Goal: Task Accomplishment & Management: Manage account settings

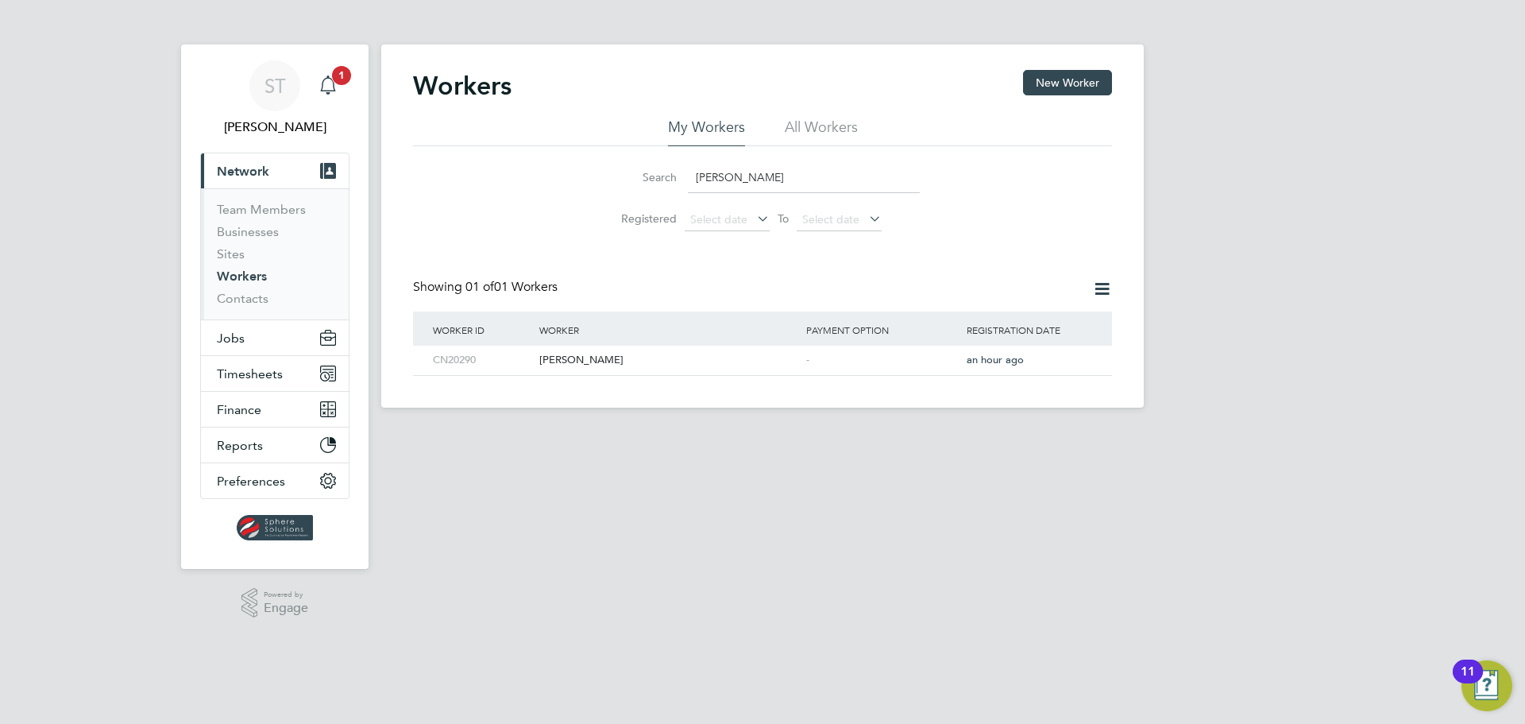
click at [325, 82] on icon "Main navigation" at bounding box center [328, 84] width 19 height 19
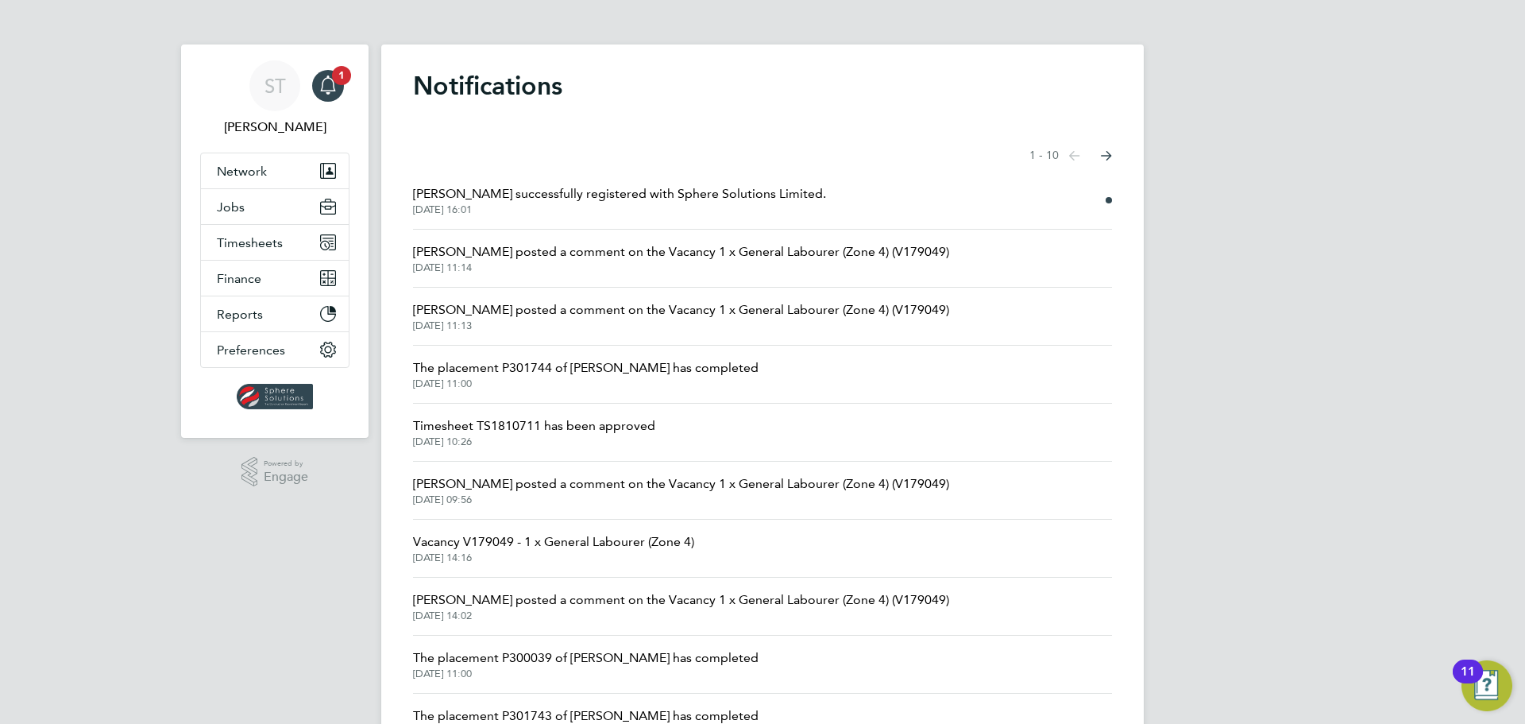
click at [649, 199] on span "[PERSON_NAME] successfully registered with Sphere Solutions Limited." at bounding box center [619, 193] width 413 height 19
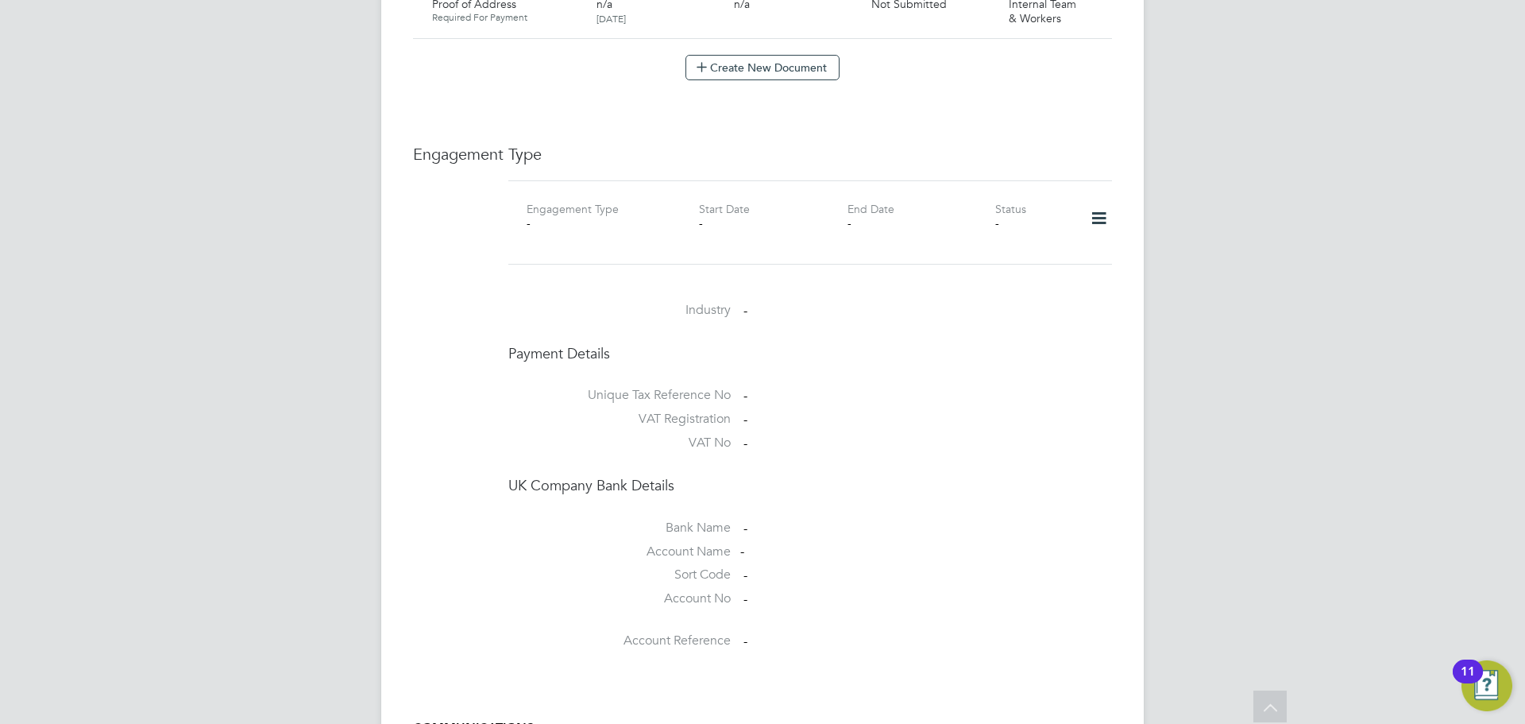
scroll to position [1007, 0]
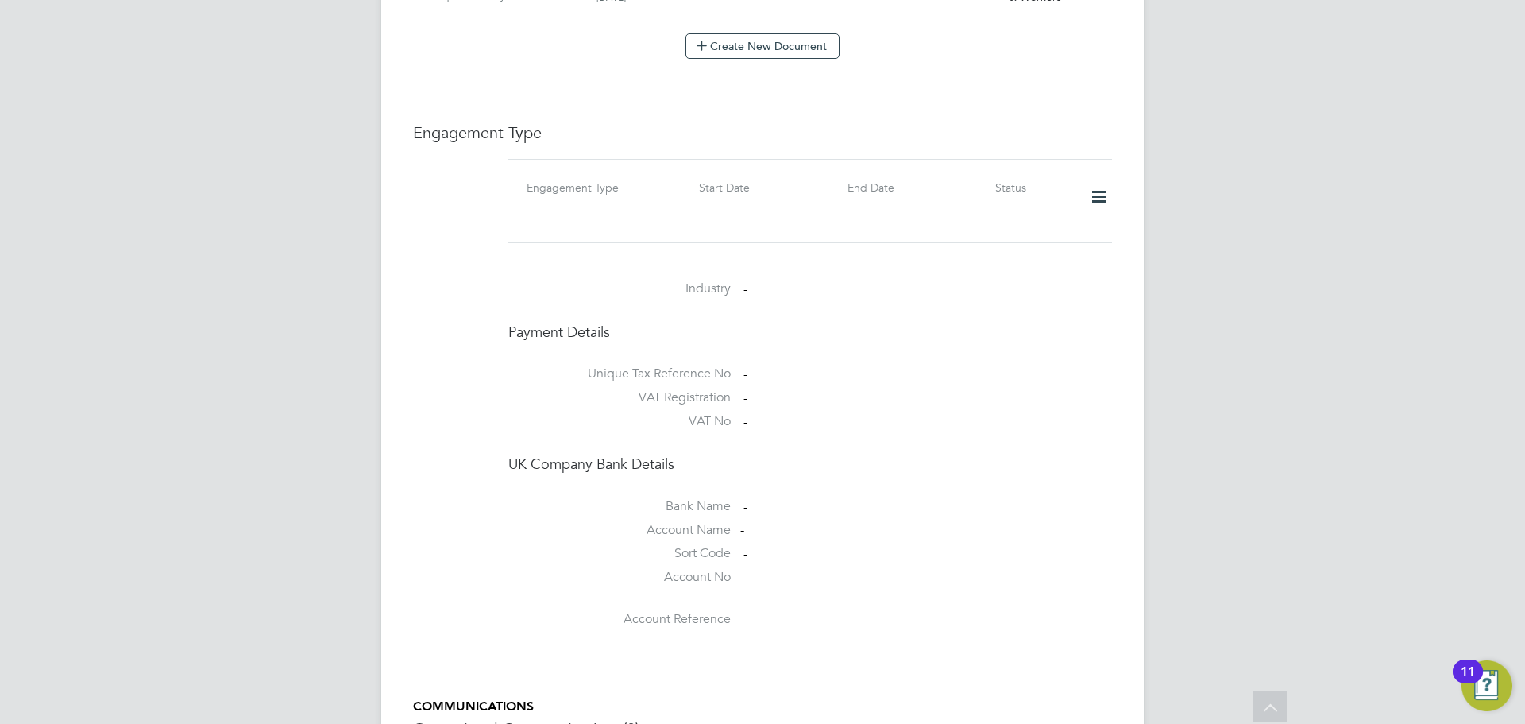
click at [1099, 187] on icon at bounding box center [1099, 197] width 28 height 37
click at [998, 249] on li "Add Engagement Type" at bounding box center [1017, 249] width 180 height 22
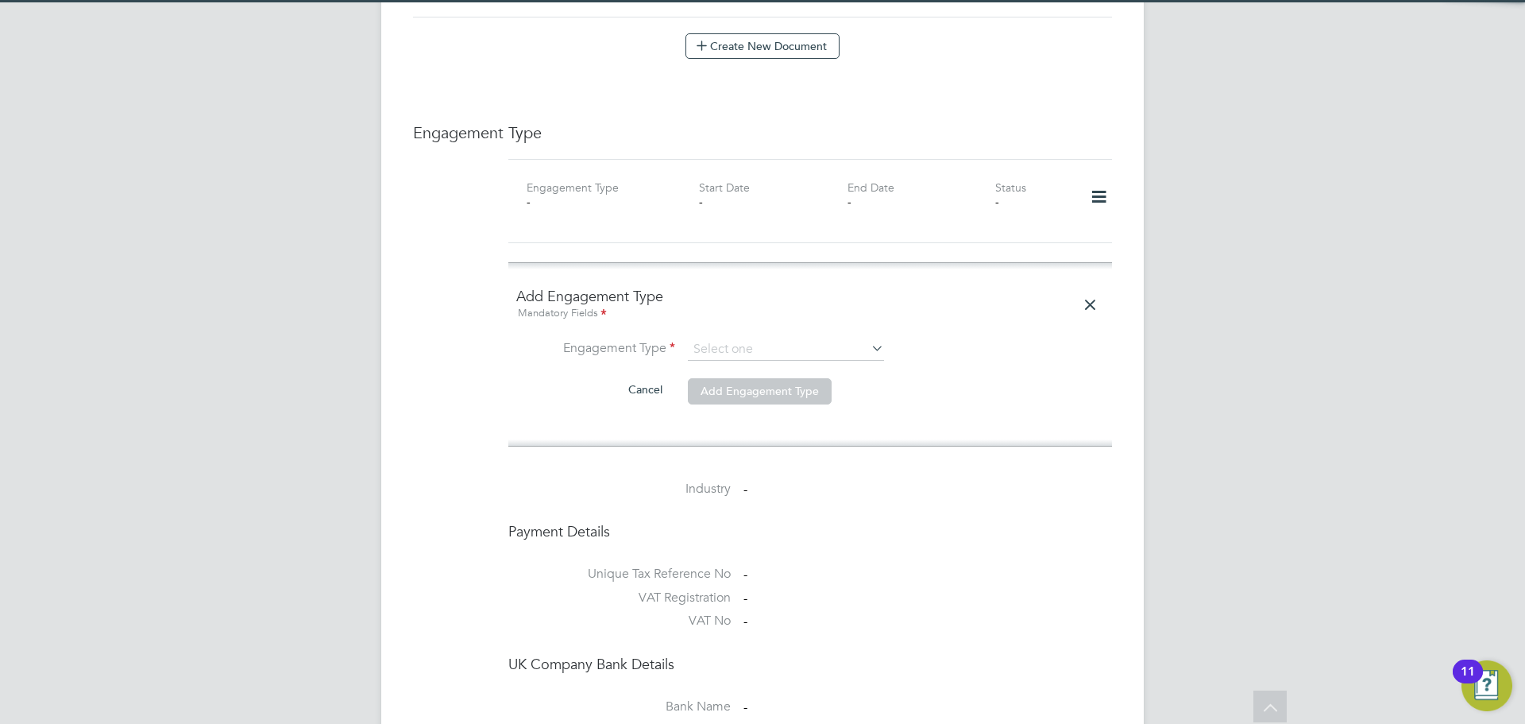
click at [754, 347] on li "Engagement Type" at bounding box center [810, 357] width 588 height 38
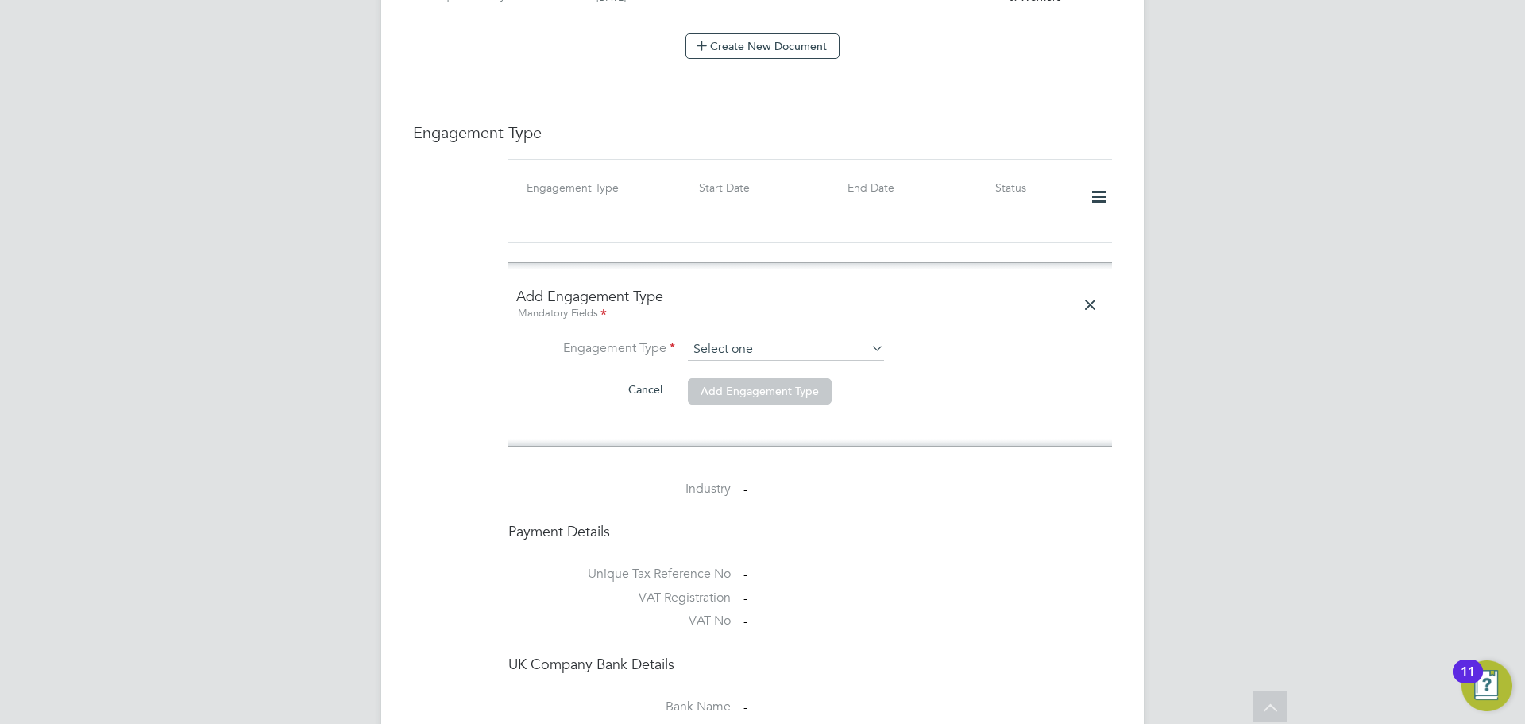
click at [754, 338] on input at bounding box center [786, 349] width 196 height 22
click at [734, 419] on li "Umbrella" at bounding box center [786, 425] width 198 height 23
type input "Umbrella"
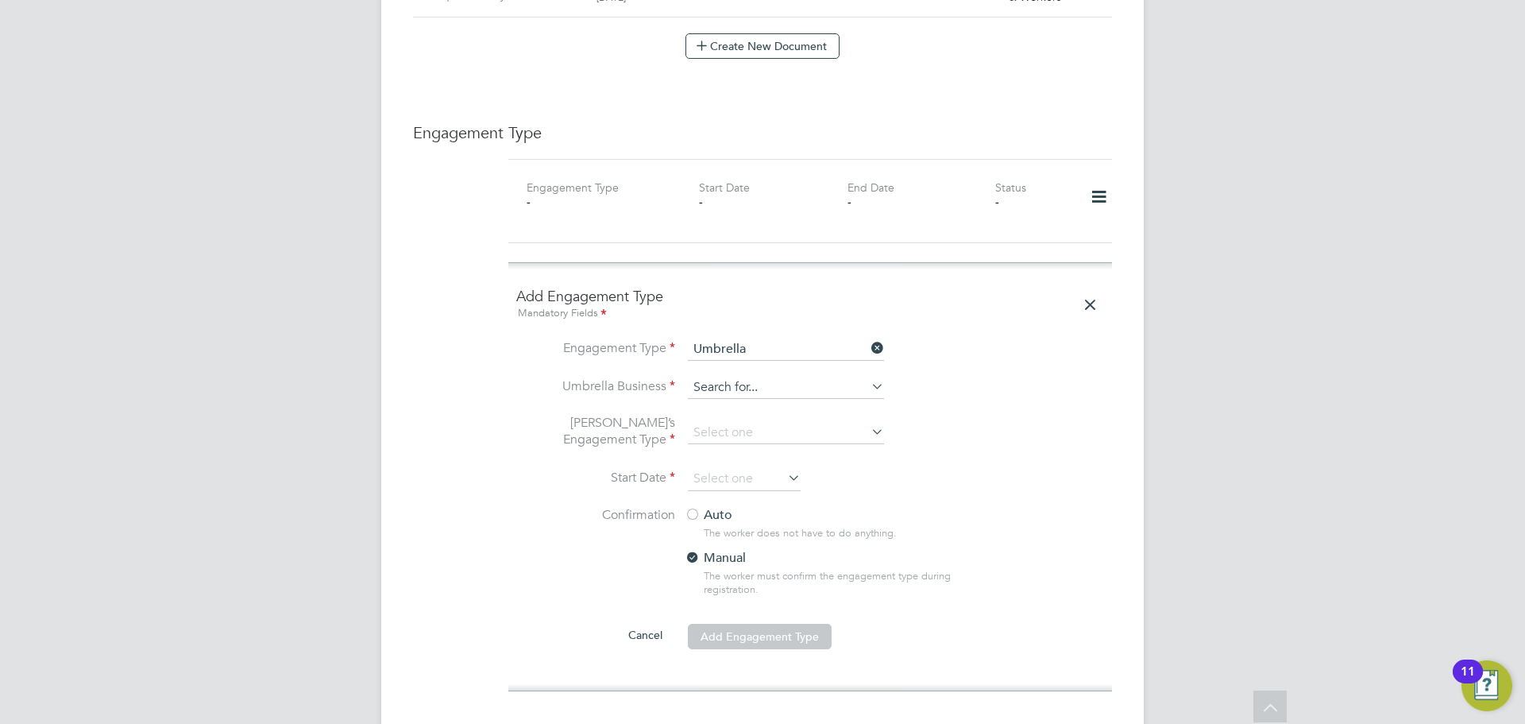
click at [746, 377] on input at bounding box center [786, 388] width 196 height 22
click at [794, 415] on li "Work well People Solutions Limited" at bounding box center [795, 418] width 216 height 23
type input "Workwell People Solutions Limited"
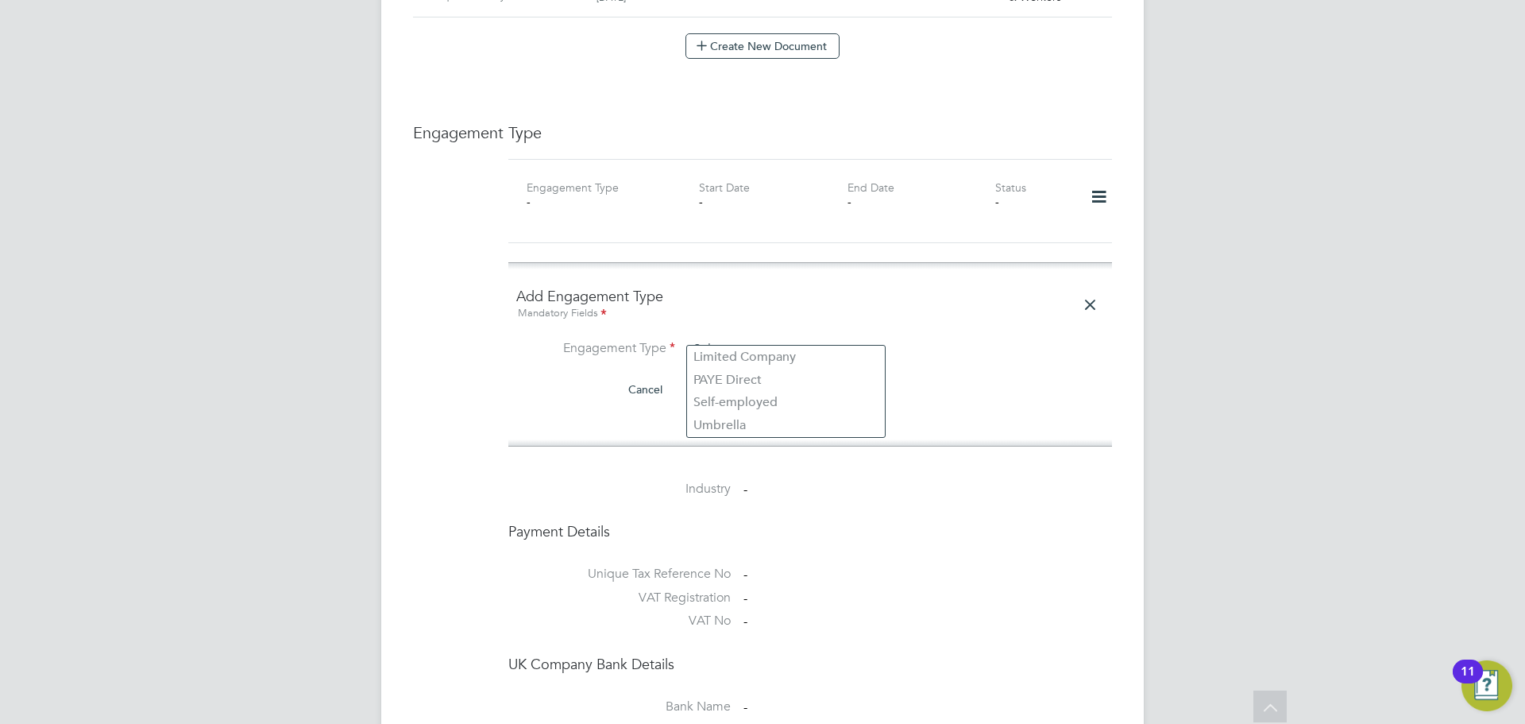
click at [819, 338] on input at bounding box center [786, 349] width 196 height 22
click at [731, 422] on li "Umbrella" at bounding box center [786, 425] width 198 height 23
type input "Umbrella"
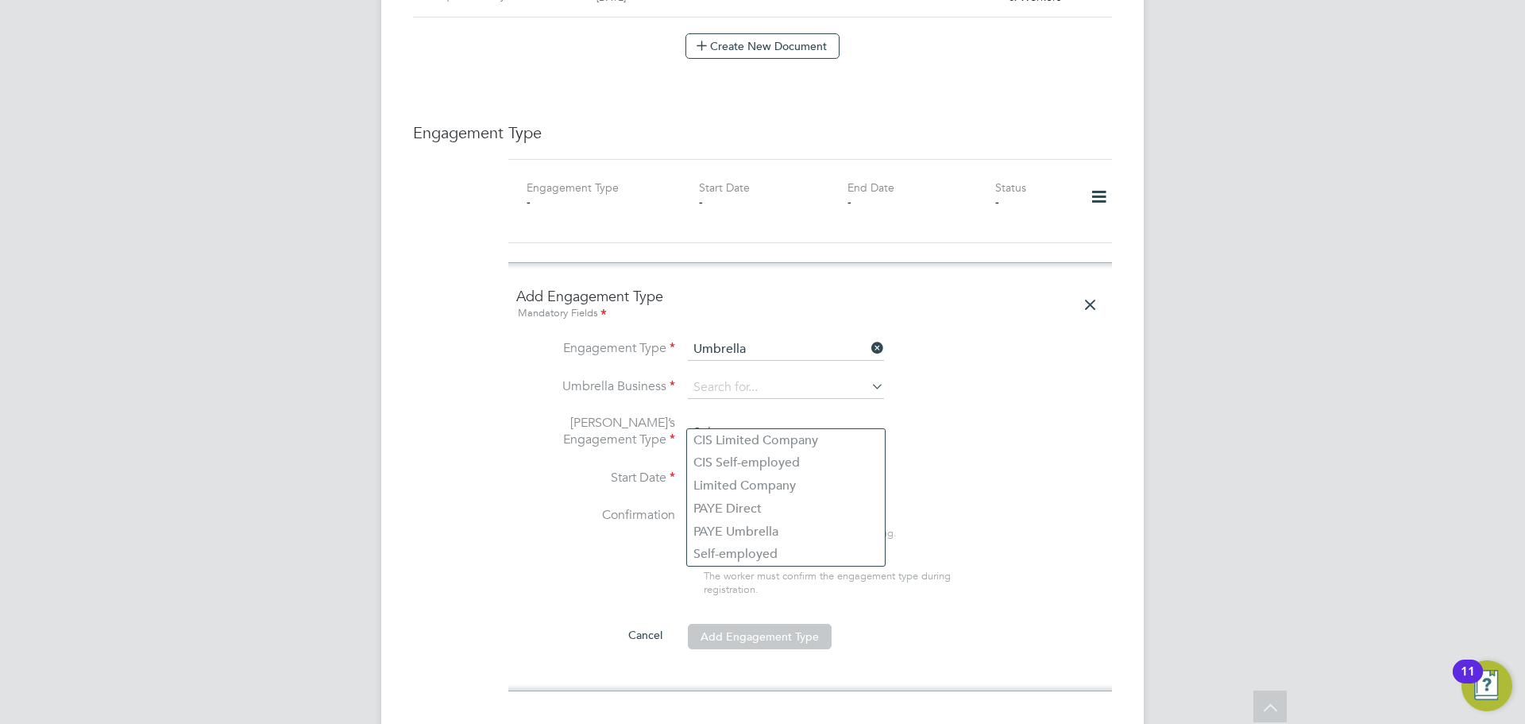
click at [740, 422] on input at bounding box center [786, 433] width 196 height 22
click at [755, 454] on li "CIS Self-employed" at bounding box center [786, 462] width 198 height 23
type input "CIS Self-employed"
click at [752, 377] on input at bounding box center [786, 388] width 196 height 22
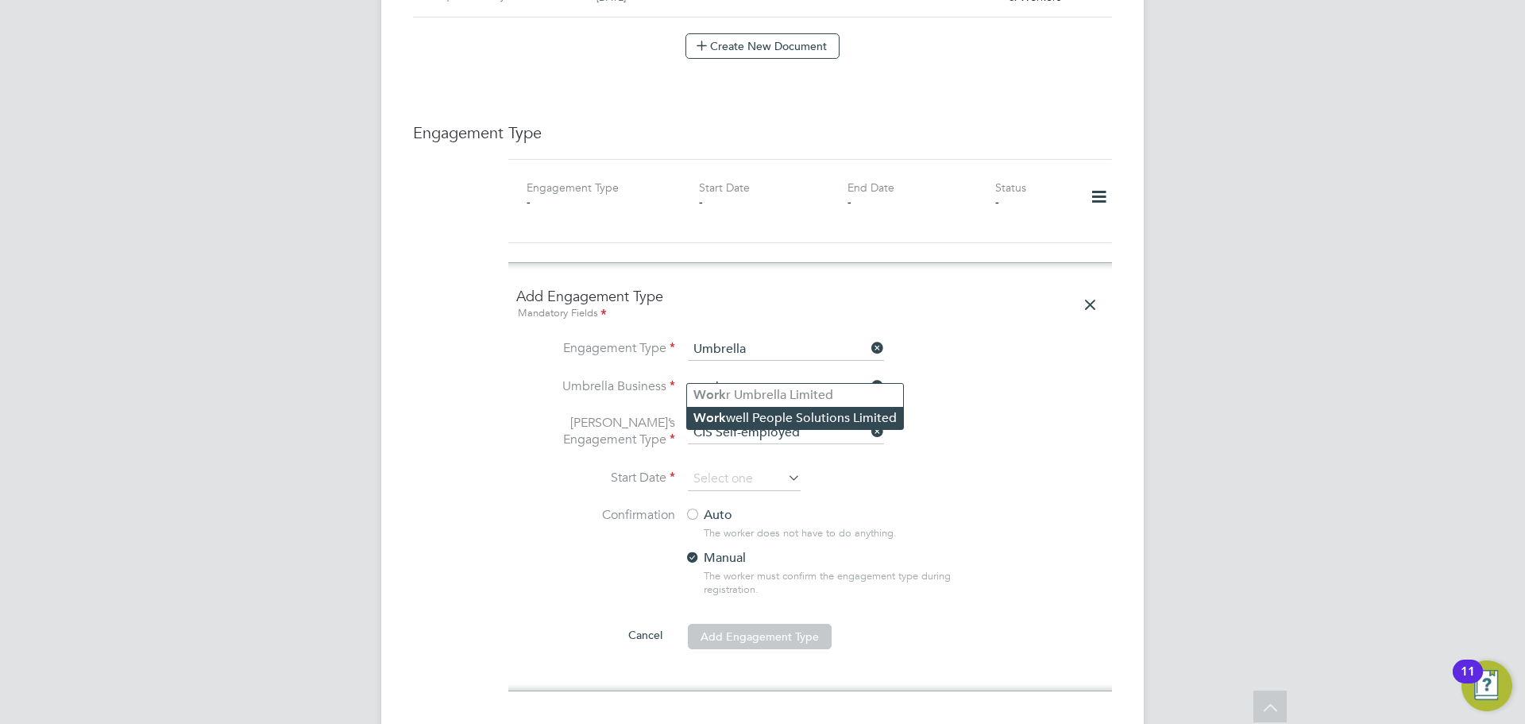
click at [752, 416] on li "Work well People Solutions Limited" at bounding box center [795, 418] width 216 height 23
type input "Workwell People Solutions Limited"
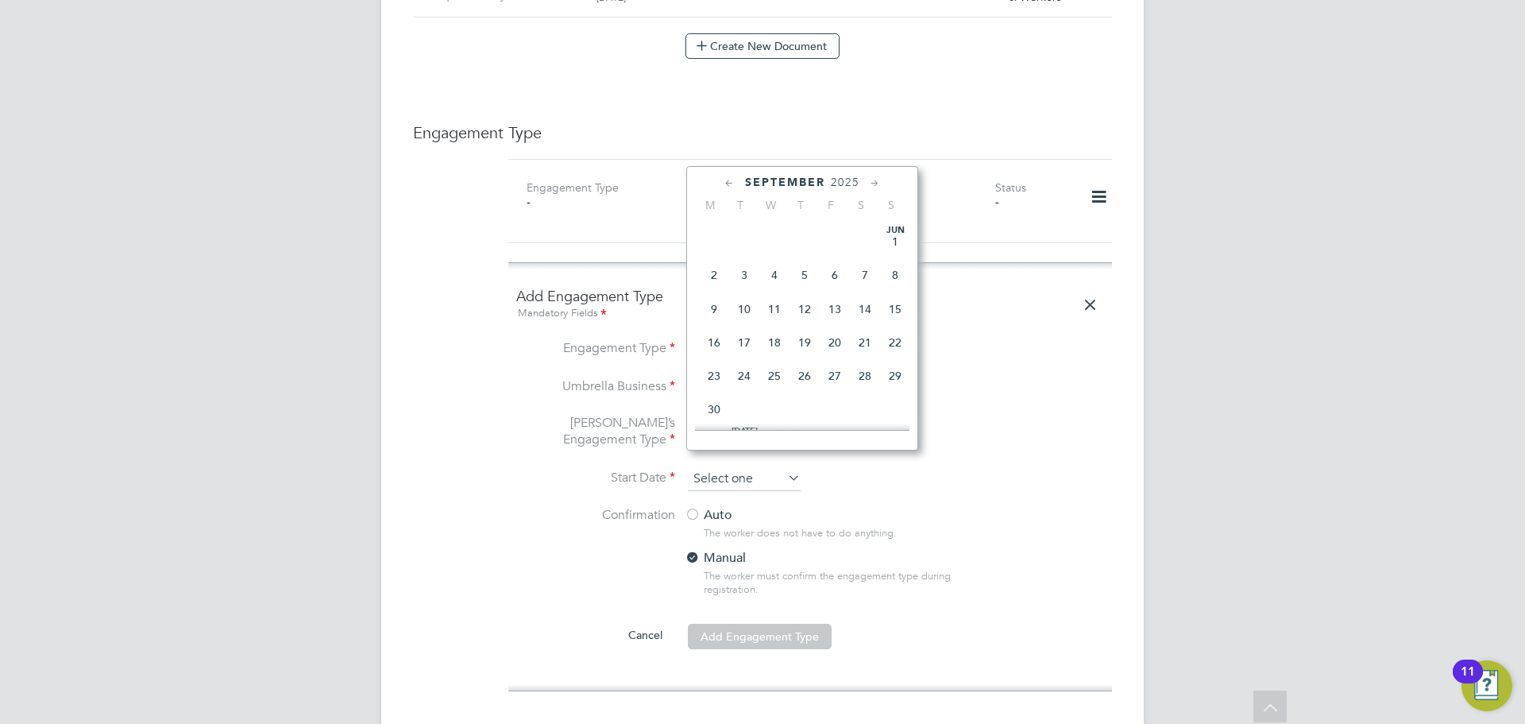
click at [731, 467] on input at bounding box center [744, 479] width 113 height 24
click at [713, 344] on span "8" at bounding box center [714, 330] width 30 height 30
type input "[DATE]"
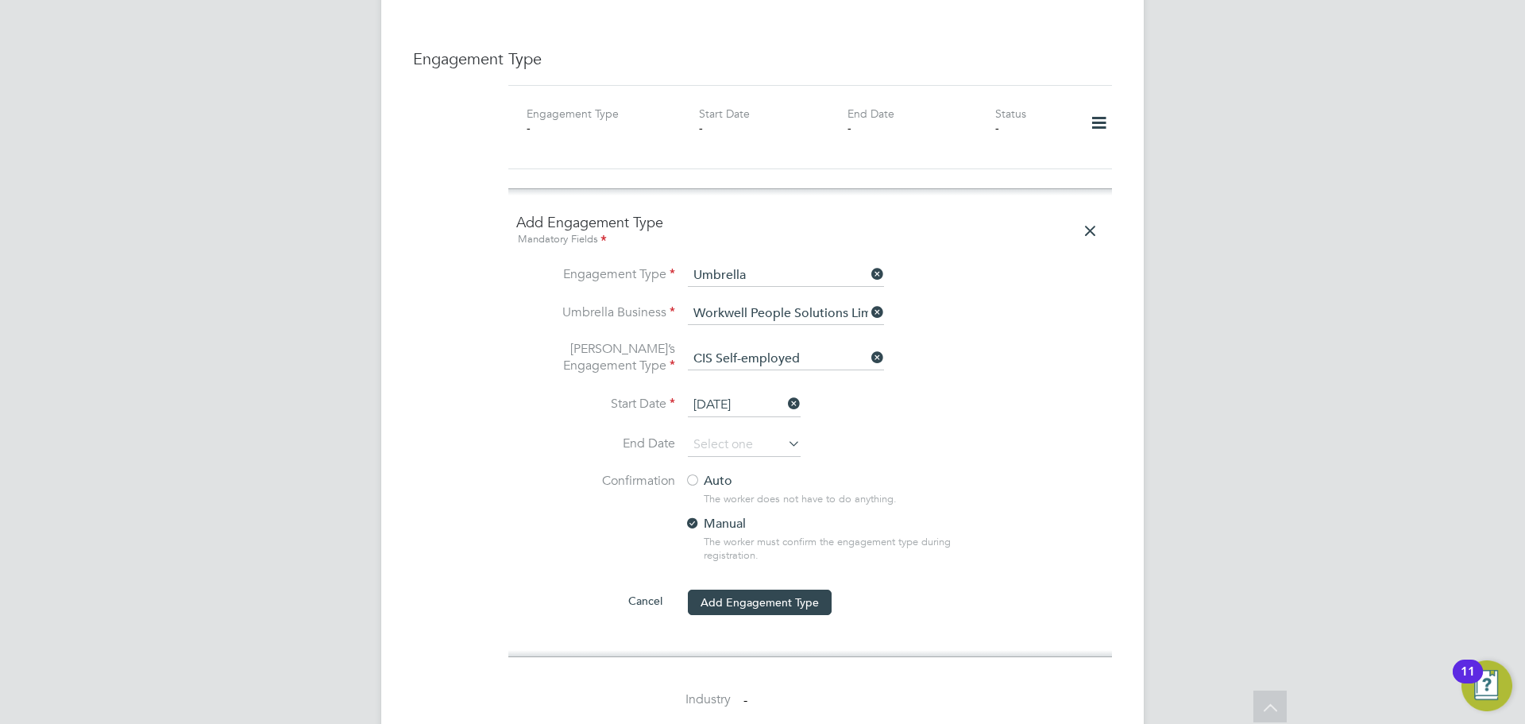
scroll to position [1271, 0]
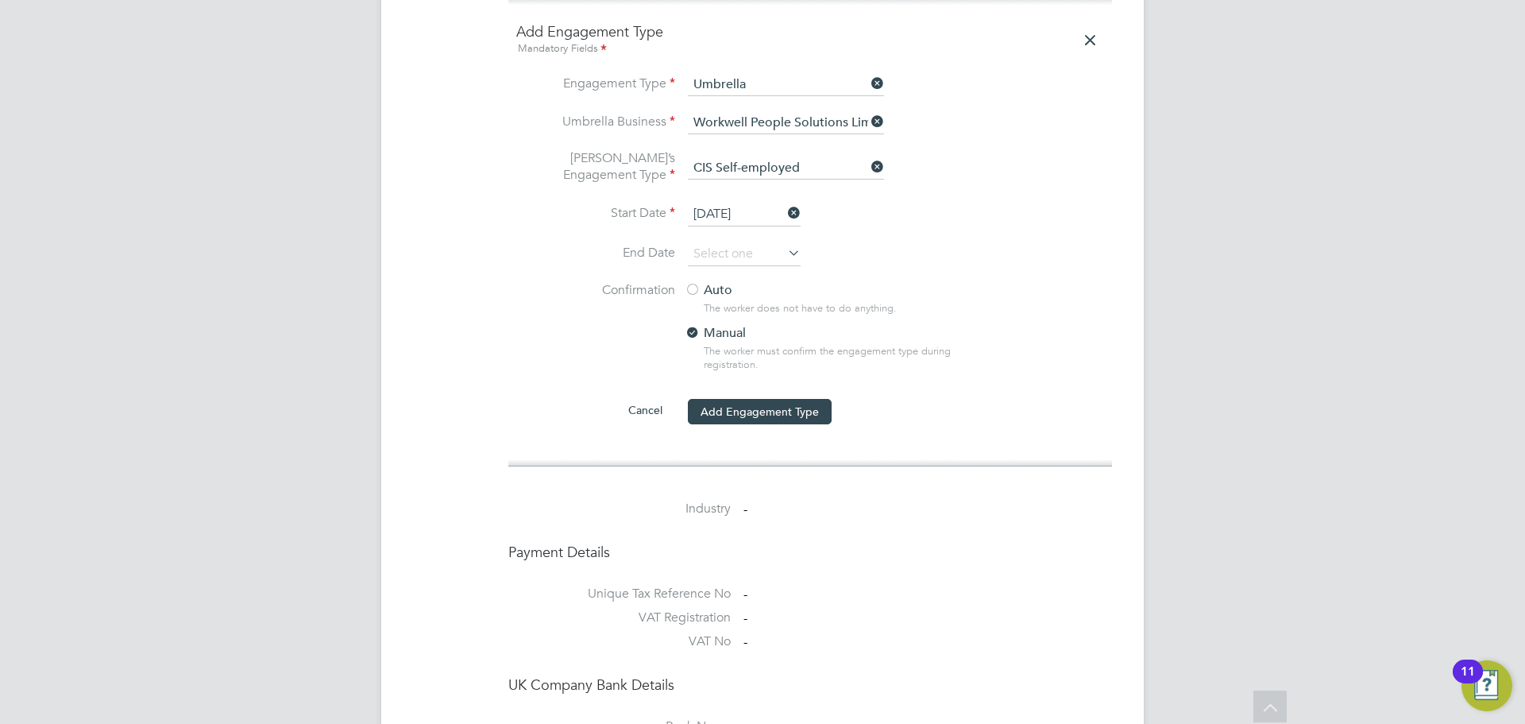
click at [699, 283] on div at bounding box center [693, 291] width 16 height 16
click at [760, 399] on button "Add Engagement Type" at bounding box center [760, 411] width 144 height 25
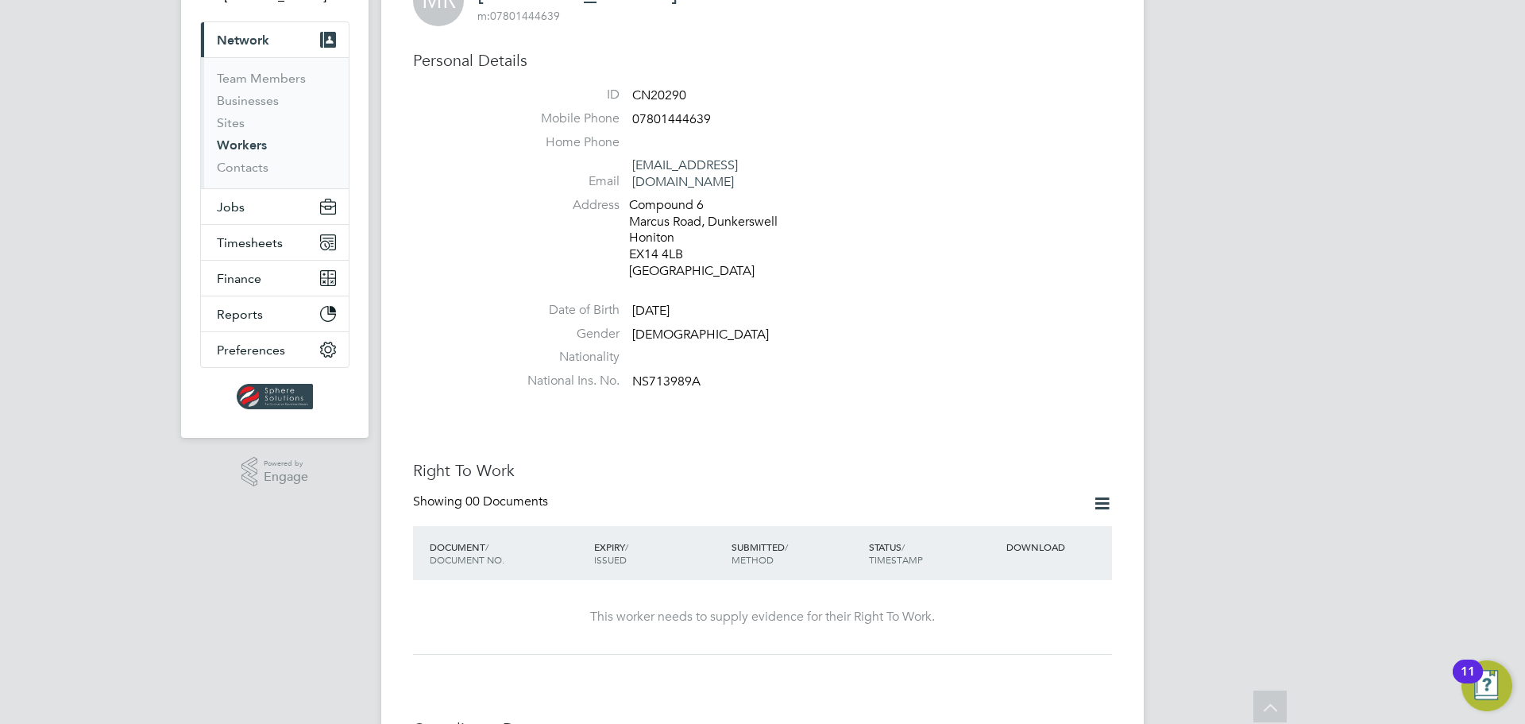
scroll to position [0, 0]
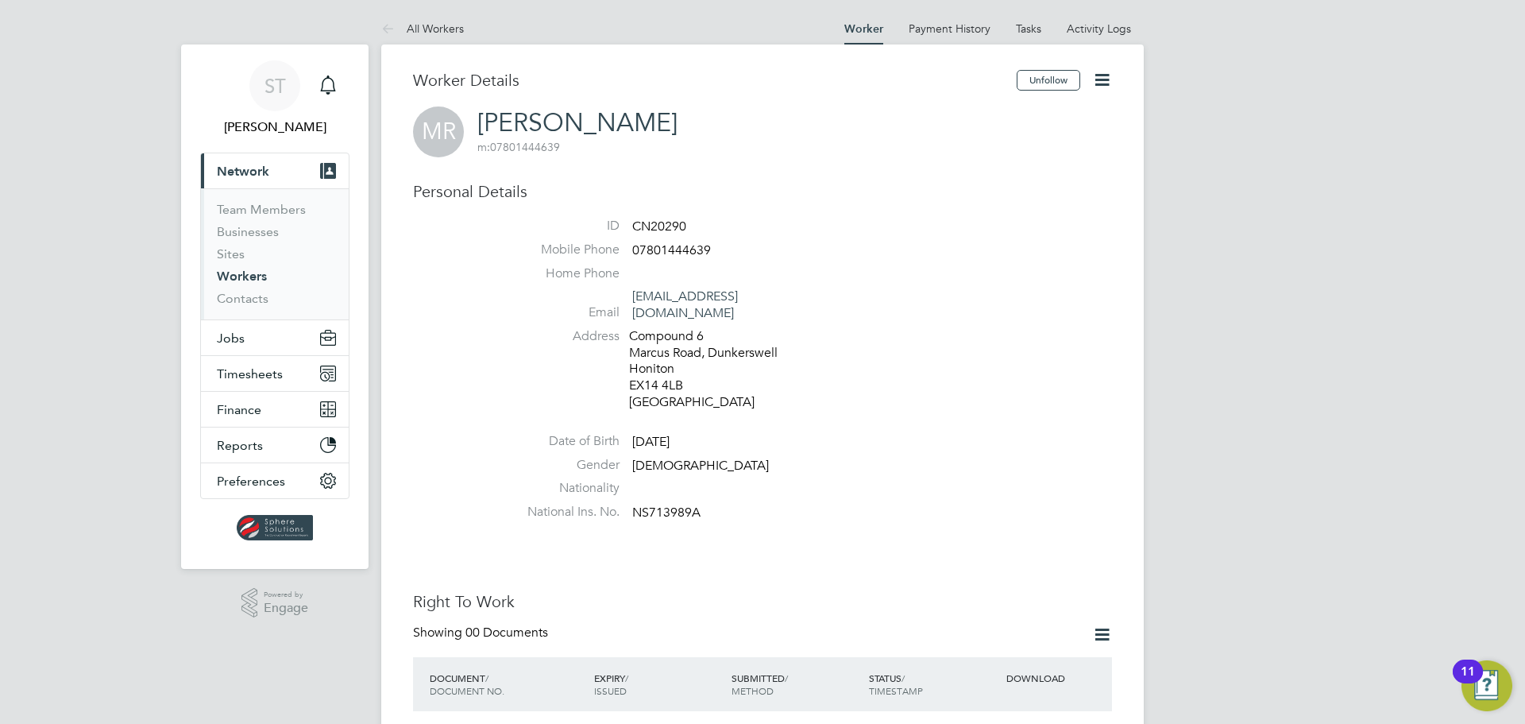
click at [1100, 79] on icon at bounding box center [1102, 80] width 20 height 20
click at [975, 183] on li "Edit Personal Details e" at bounding box center [1012, 185] width 199 height 22
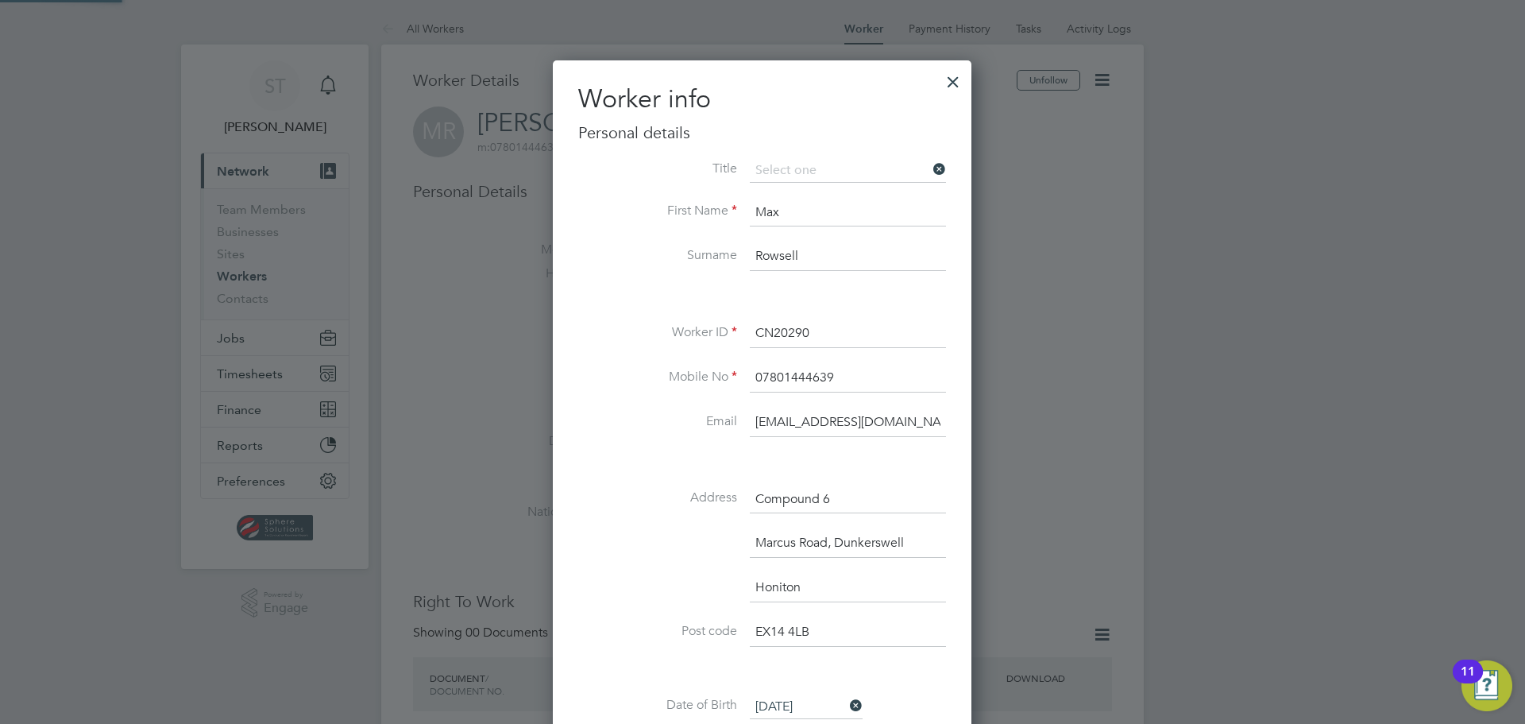
scroll to position [941, 420]
click at [837, 544] on input "Marcus Road, Dunkerswell" at bounding box center [848, 543] width 196 height 29
click at [881, 549] on input "Marcus Road, Dunkerswell" at bounding box center [848, 543] width 196 height 29
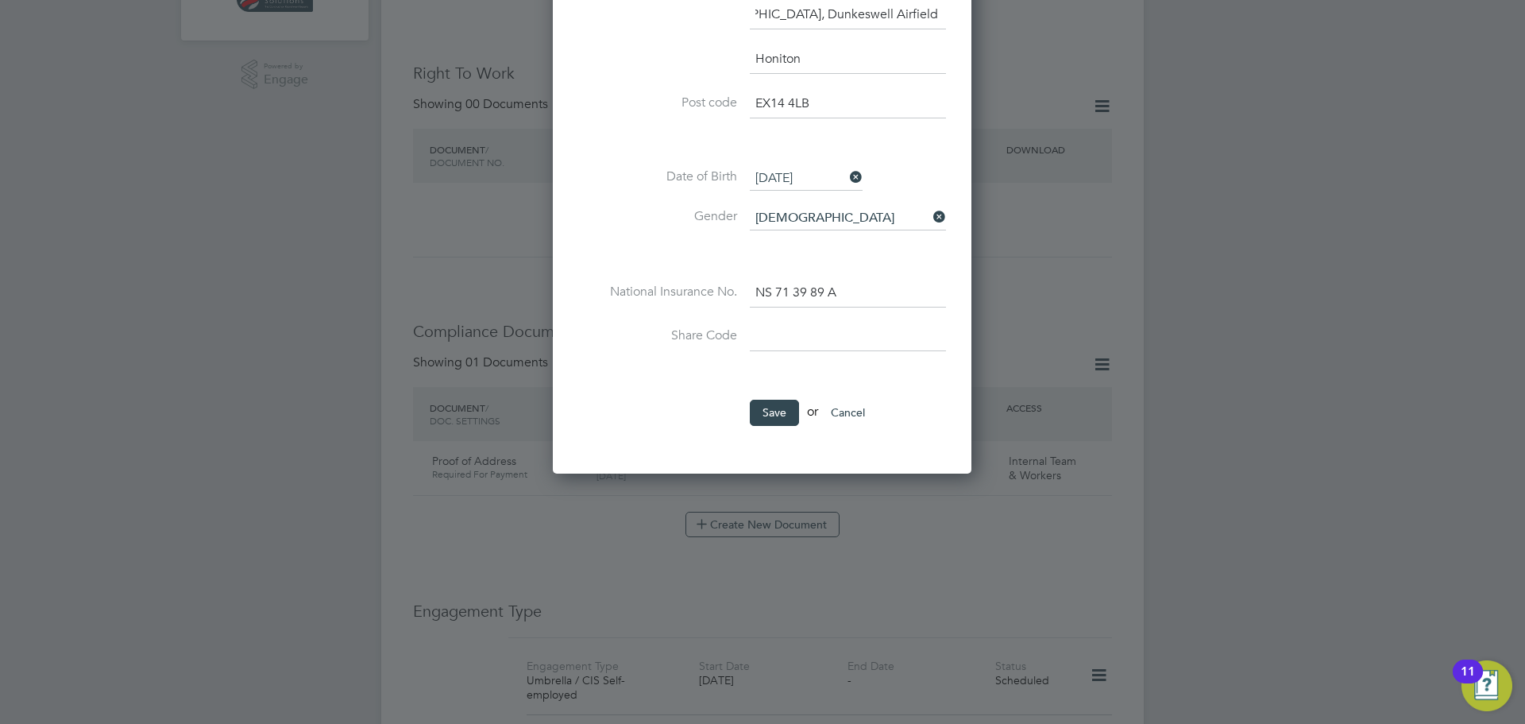
scroll to position [530, 0]
type input "[GEOGRAPHIC_DATA], Dunkeswell Airfield Industrial"
click at [779, 410] on button "Save" at bounding box center [774, 410] width 49 height 25
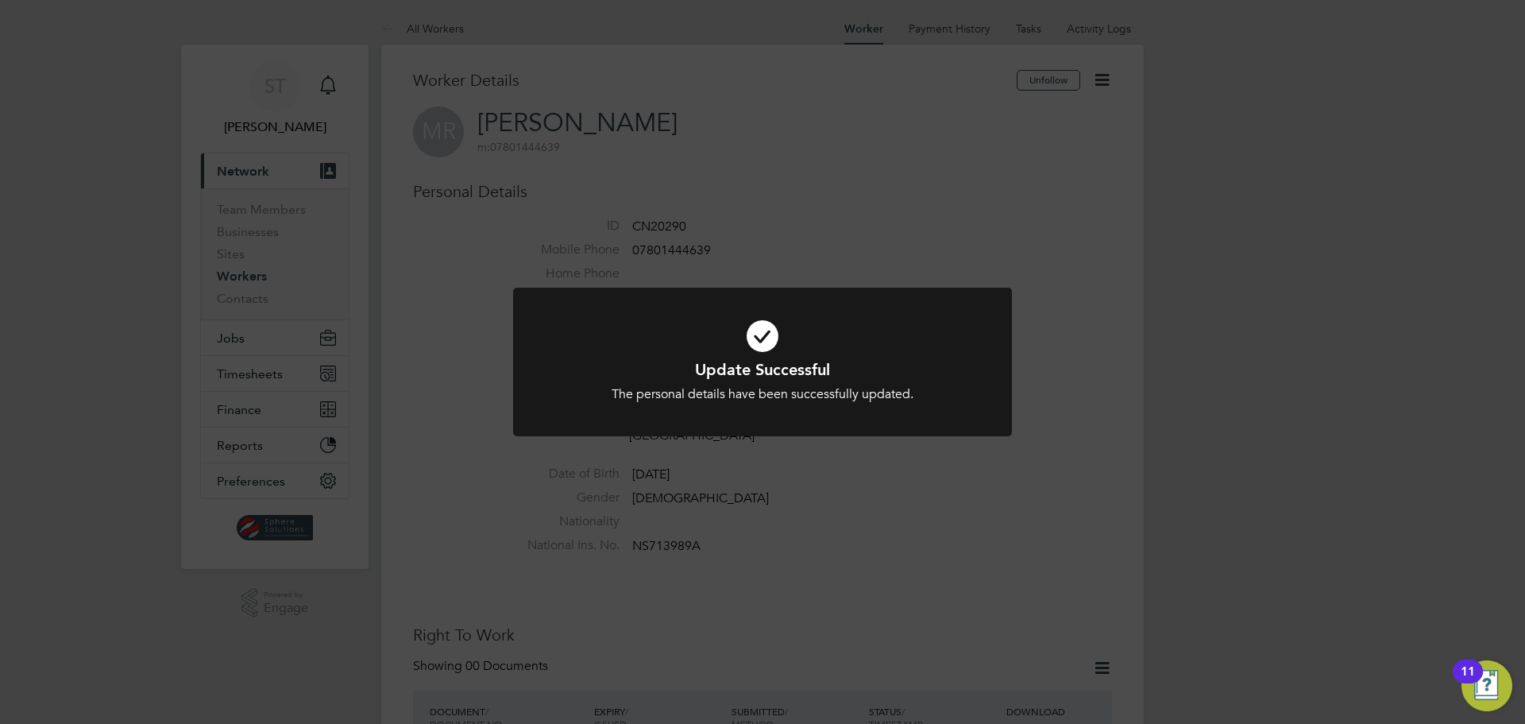
click at [763, 472] on div "Update Successful The personal details have been successfully updated. Cancel O…" at bounding box center [762, 362] width 1525 height 724
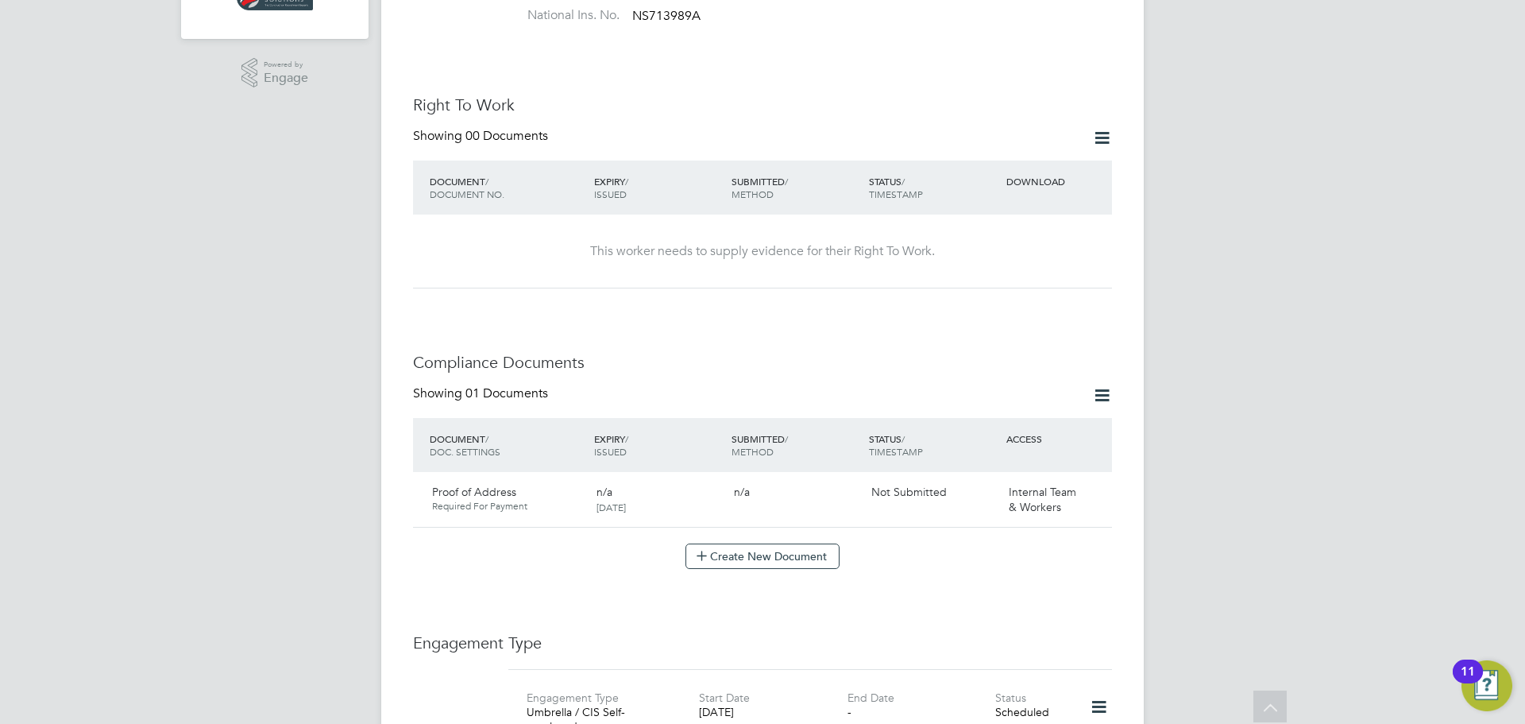
scroll to position [689, 0]
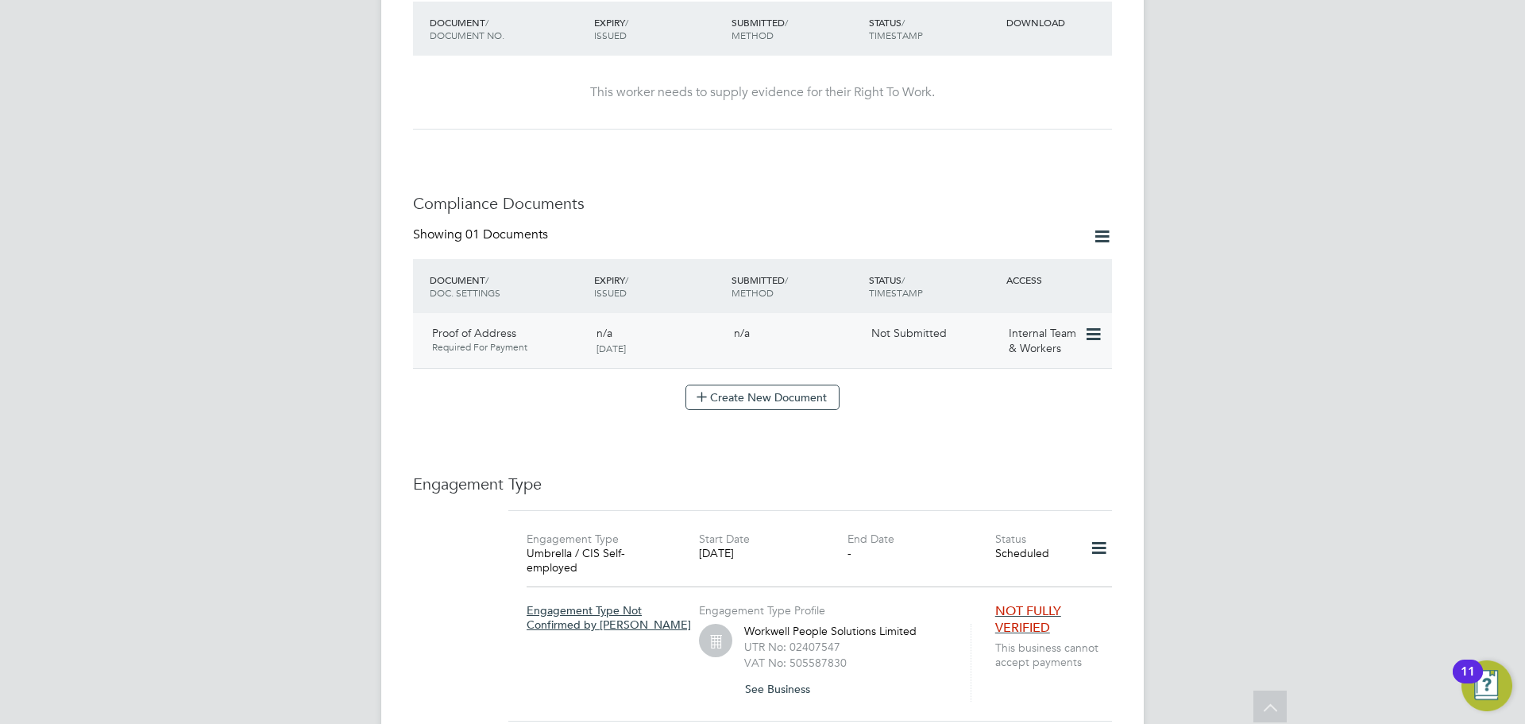
click at [1098, 325] on icon at bounding box center [1092, 334] width 16 height 19
click at [1025, 361] on li "Submit Document" at bounding box center [1043, 362] width 118 height 22
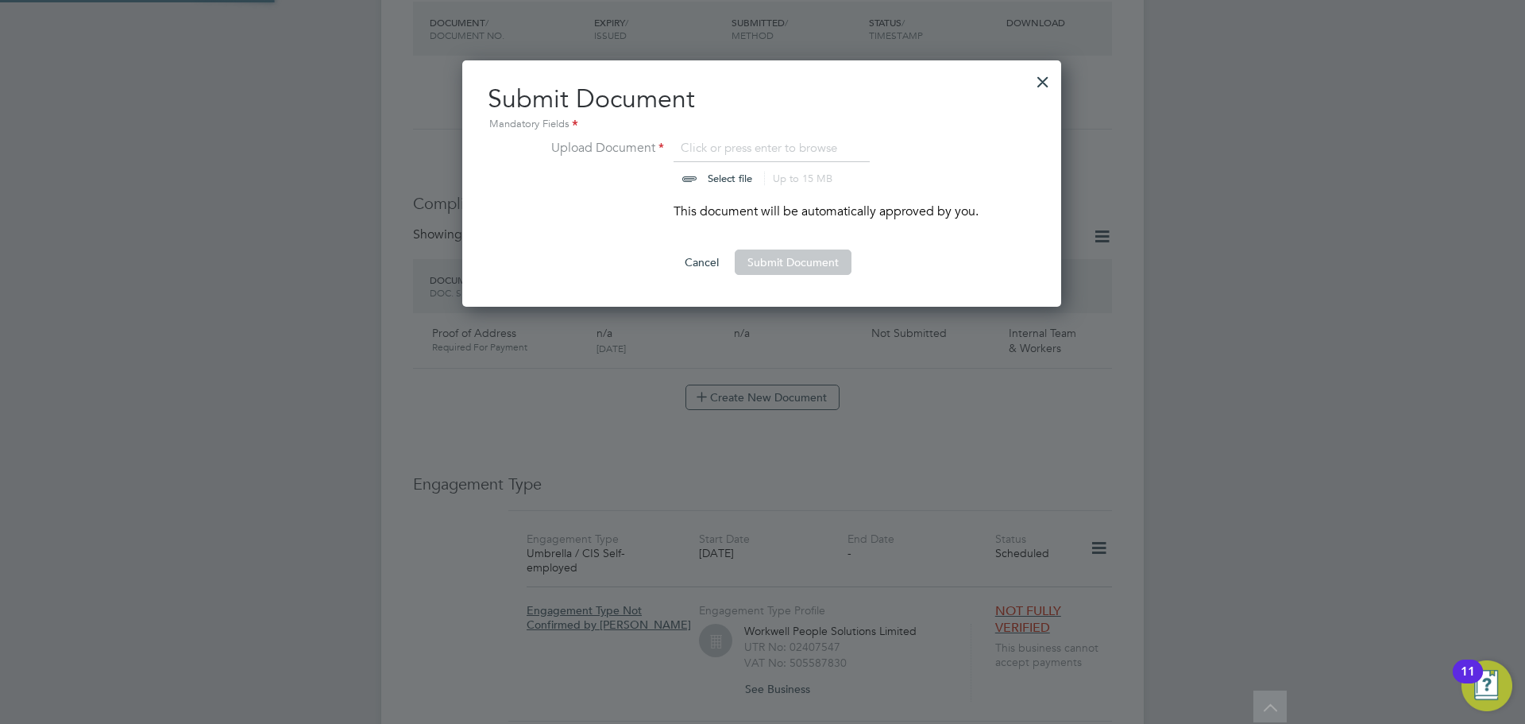
scroll to position [247, 601]
click at [721, 168] on input "file" at bounding box center [744, 162] width 249 height 48
type input "C:\fakepath\[PERSON_NAME] - Photo DL (HGV - front) [DATE].jpeg"
click at [790, 264] on button "Submit Document" at bounding box center [793, 261] width 117 height 25
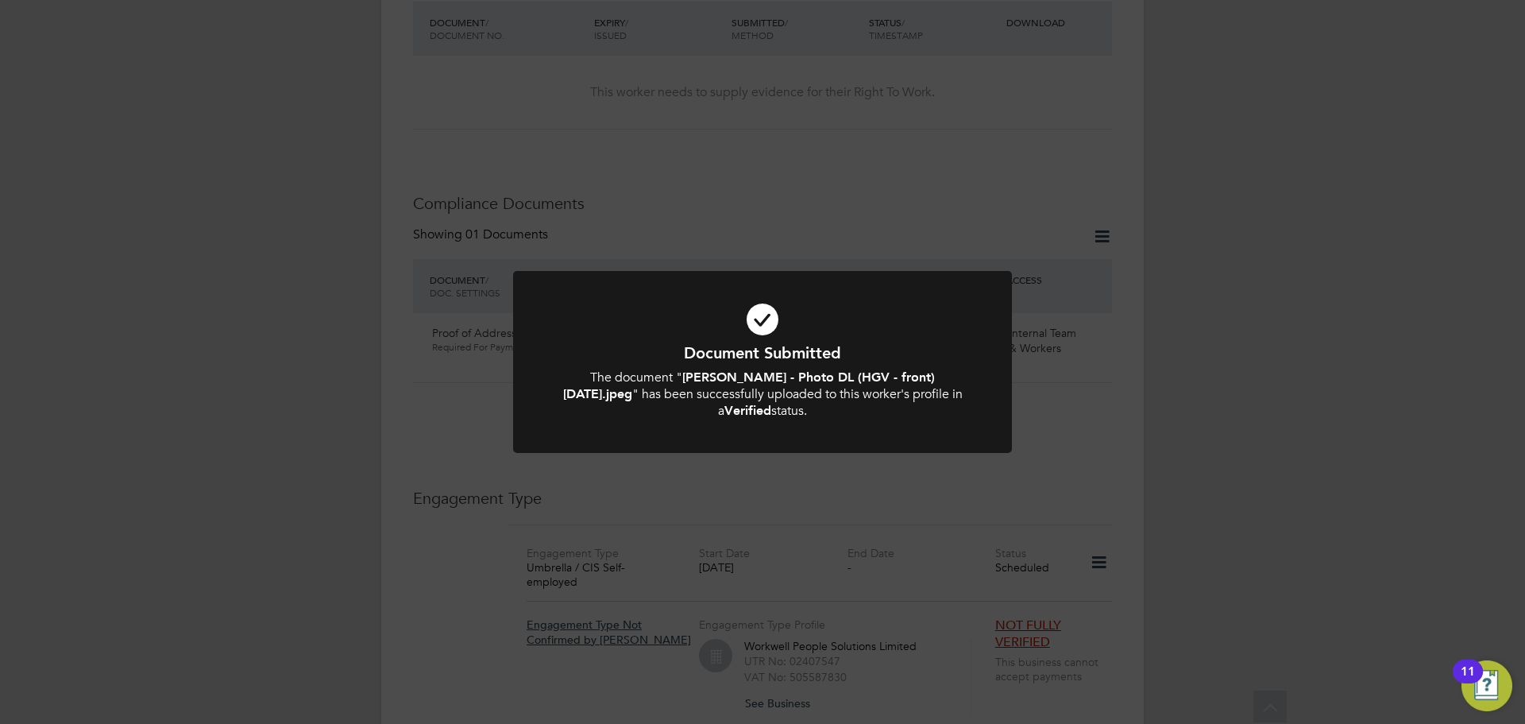
click at [886, 514] on div "Document Submitted The document " [PERSON_NAME] - Photo DL (HGV - front) [DATE]…" at bounding box center [762, 362] width 1525 height 724
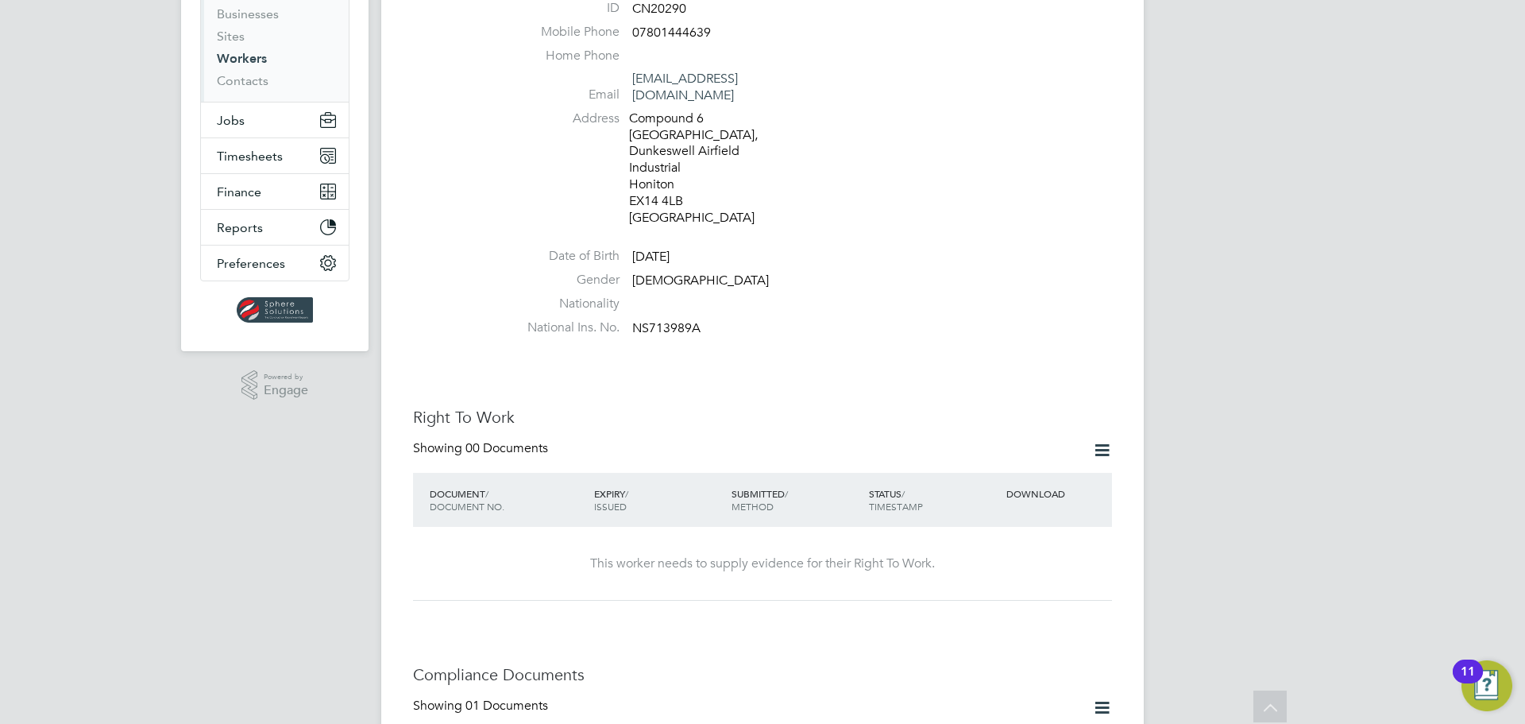
scroll to position [212, 0]
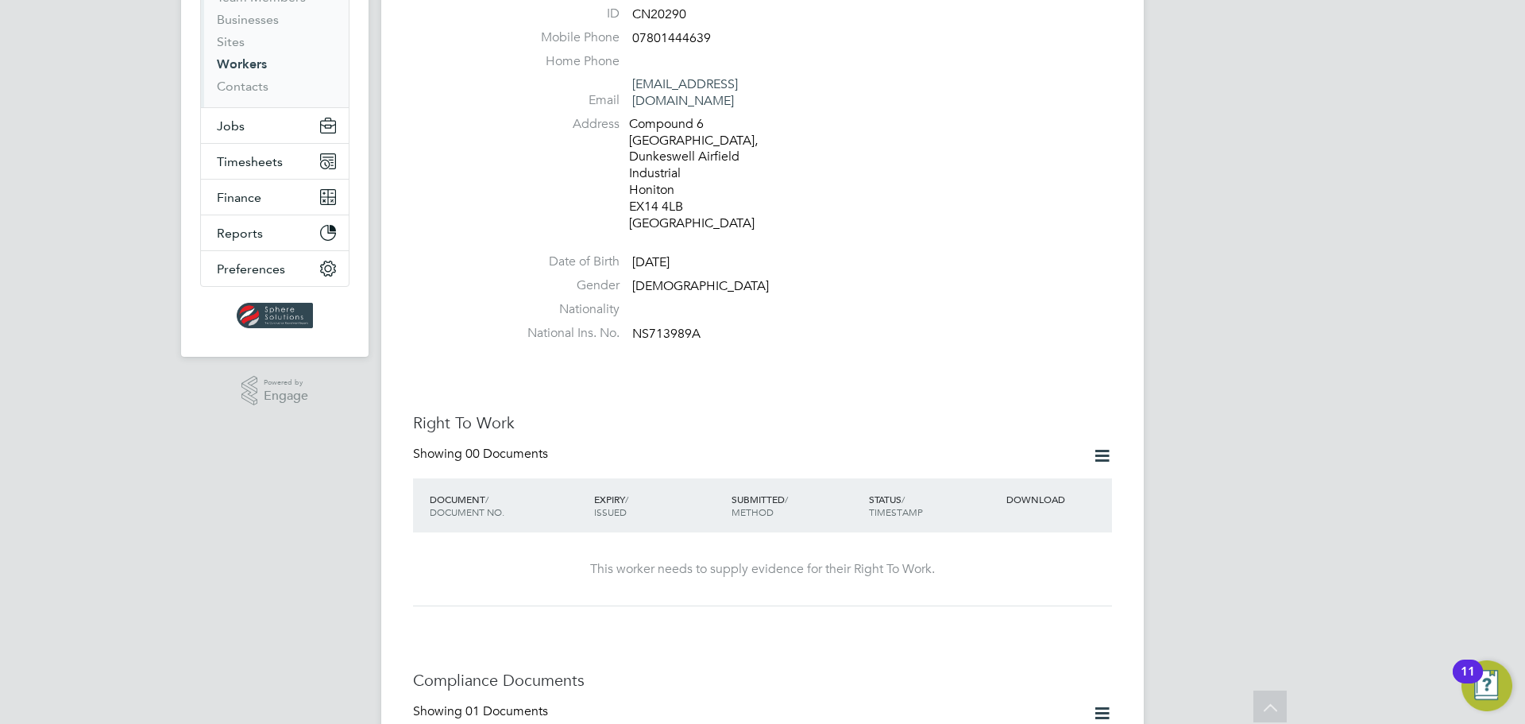
click at [1099, 446] on icon at bounding box center [1102, 456] width 20 height 20
click at [740, 573] on div "This worker needs to supply evidence for their Right To Work." at bounding box center [762, 569] width 667 height 74
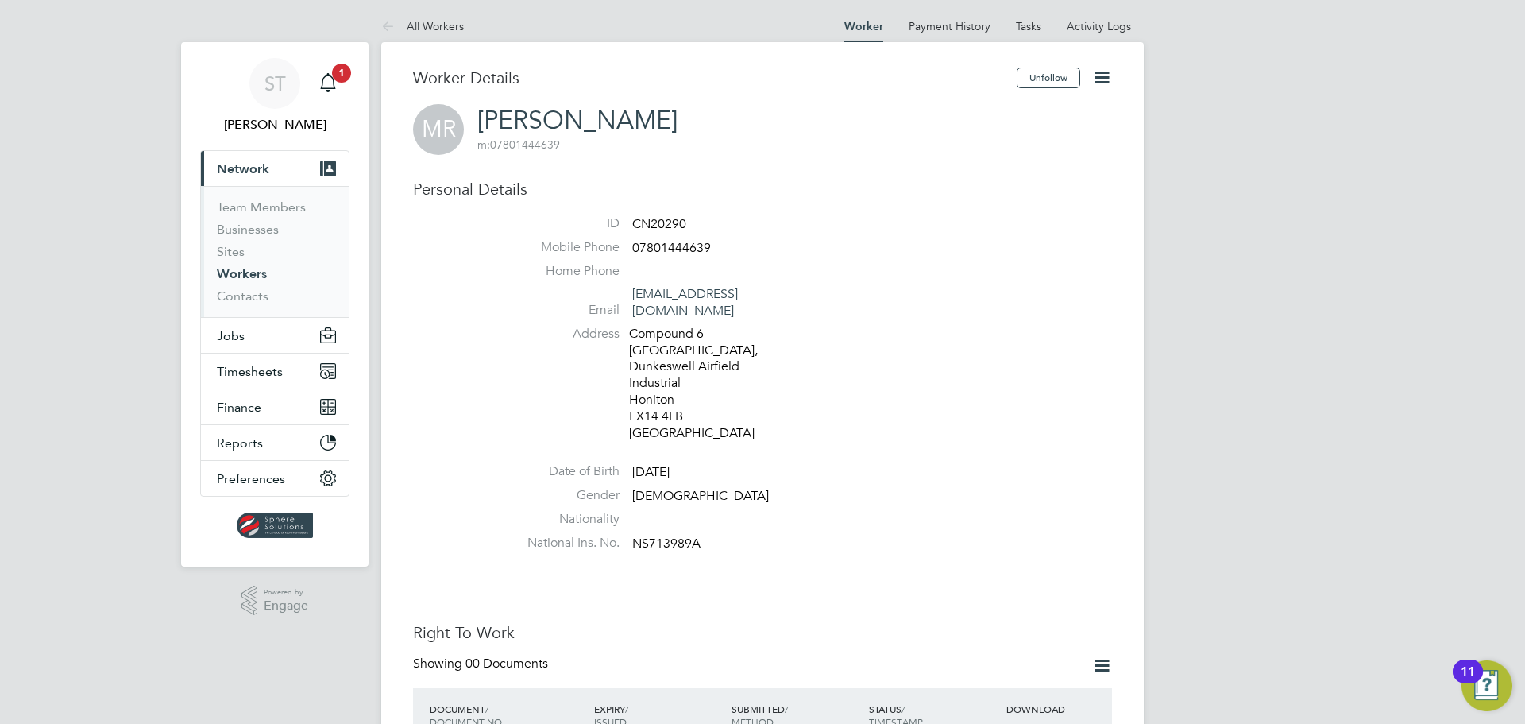
scroll to position [0, 0]
click at [330, 85] on icon "Main navigation" at bounding box center [328, 84] width 19 height 19
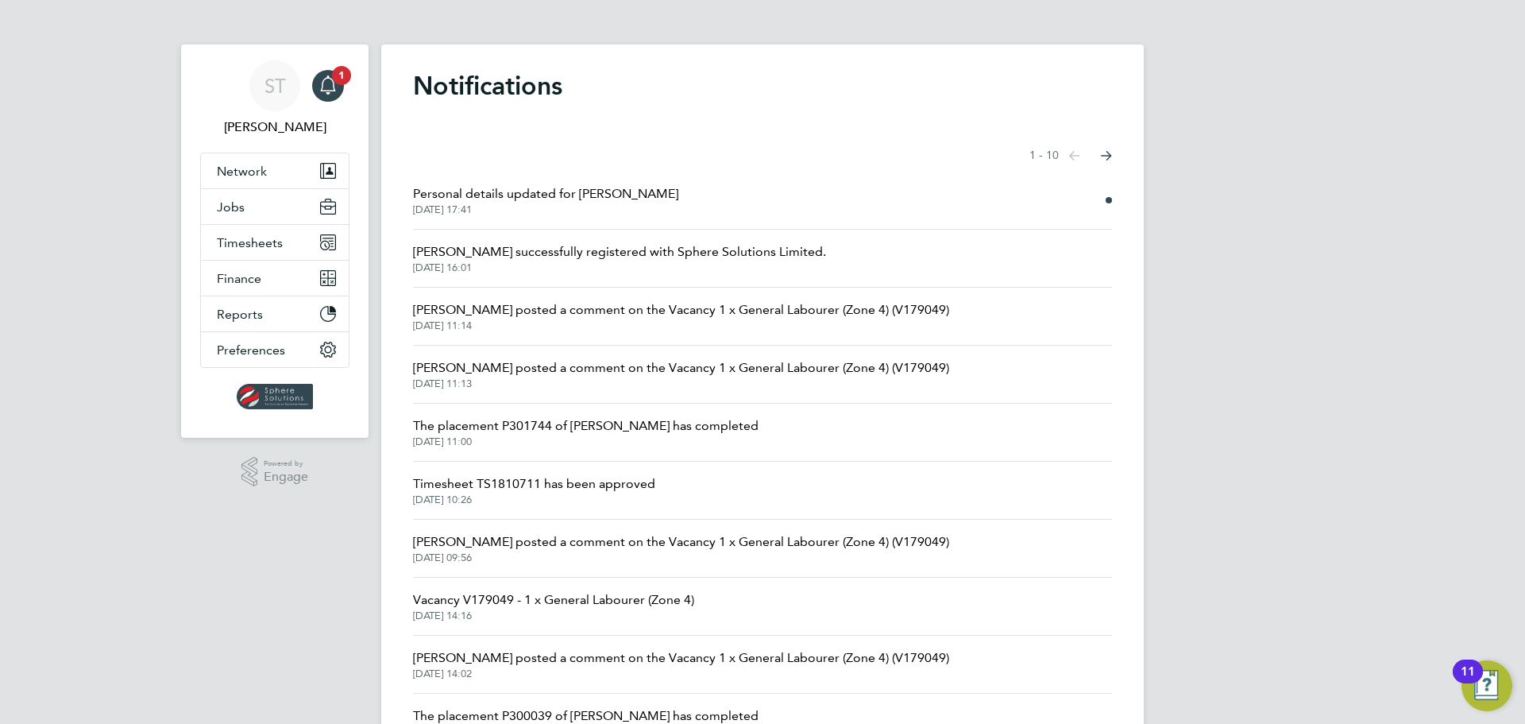
click at [632, 204] on span "[DATE] 17:41" at bounding box center [545, 209] width 265 height 13
